Goal: Subscribe to service/newsletter

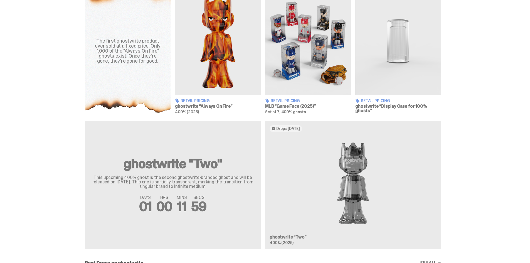
scroll to position [222, 0]
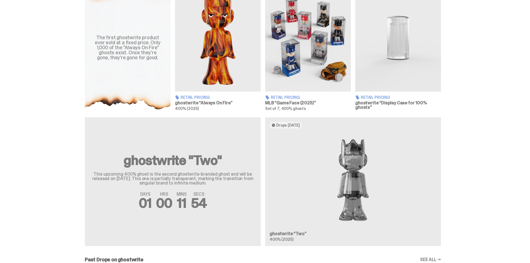
click at [175, 168] on div "ghostwrite "Two" This upcoming 400% ghost is the second ghostwrite-branded ghos…" at bounding box center [263, 183] width 400 height 133
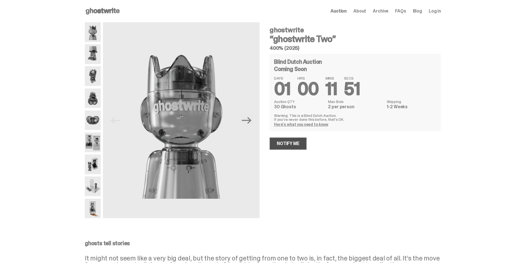
click at [288, 143] on link "Notify Me" at bounding box center [287, 143] width 37 height 12
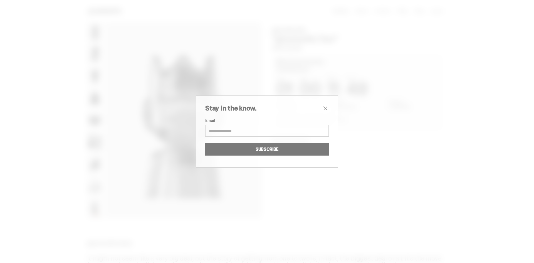
click at [248, 131] on input "Email" at bounding box center [266, 131] width 123 height 12
type input "**********"
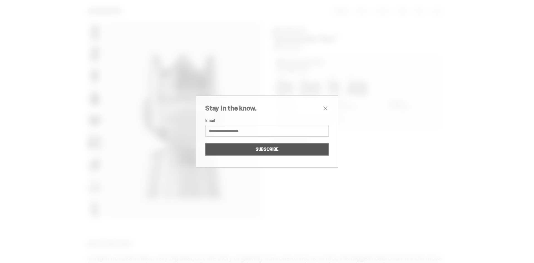
click at [269, 150] on button "SUBSCRIBE" at bounding box center [266, 149] width 123 height 12
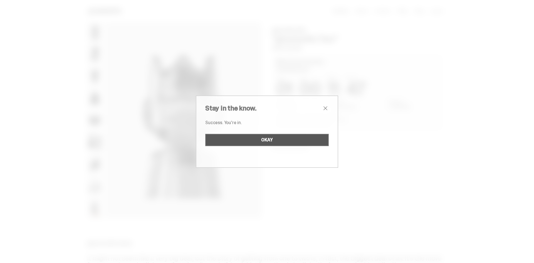
click at [273, 140] on button "OKAY" at bounding box center [266, 140] width 123 height 12
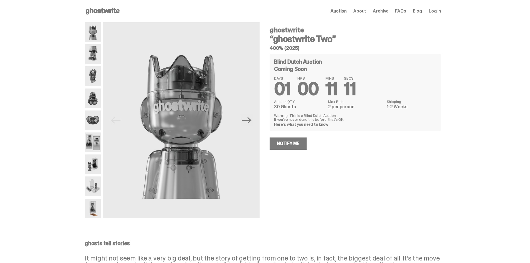
click at [310, 124] on link "Here's what you need to know" at bounding box center [301, 124] width 54 height 5
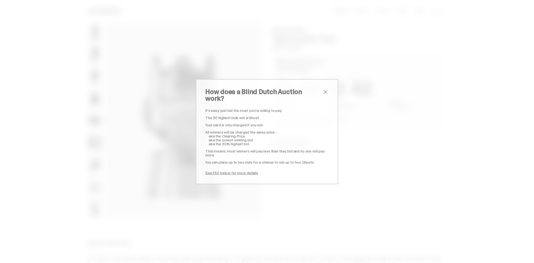
click at [322, 93] on span "close" at bounding box center [325, 91] width 7 height 7
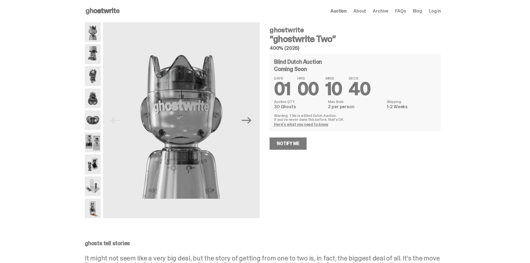
click at [95, 142] on img at bounding box center [93, 142] width 16 height 20
